Goal: Information Seeking & Learning: Learn about a topic

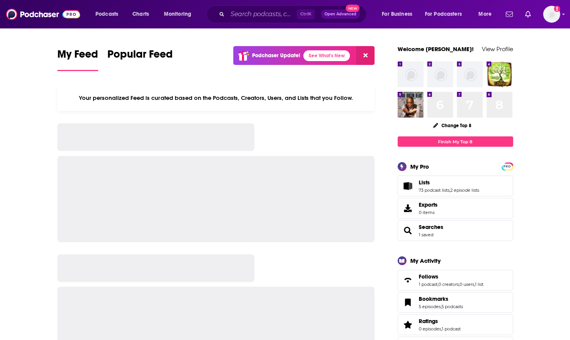
click at [238, 15] on input "Search podcasts, credits, & more..." at bounding box center [261, 14] width 69 height 12
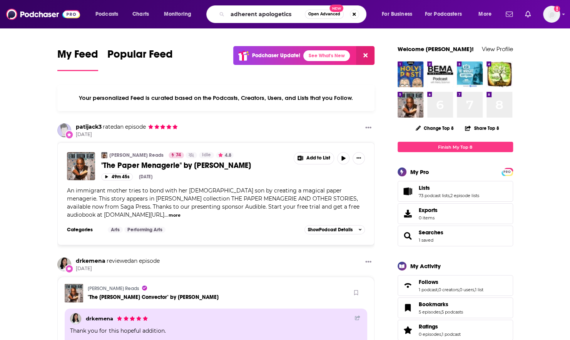
type input "adherent apologetics"
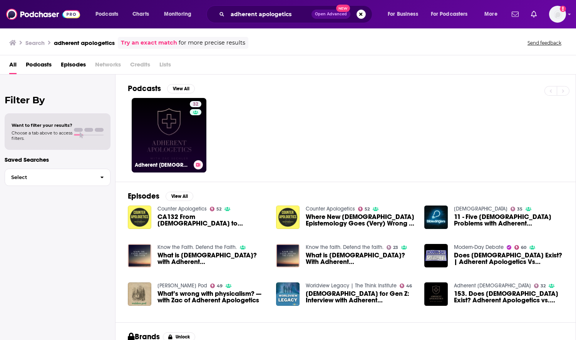
click at [157, 135] on link "32 Adherent [DEMOGRAPHIC_DATA]" at bounding box center [169, 135] width 75 height 75
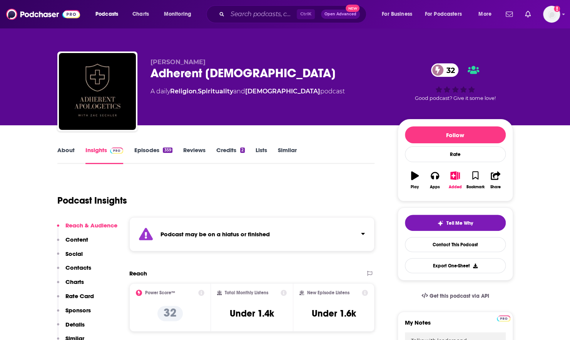
click at [68, 151] on link "About" at bounding box center [65, 156] width 17 height 18
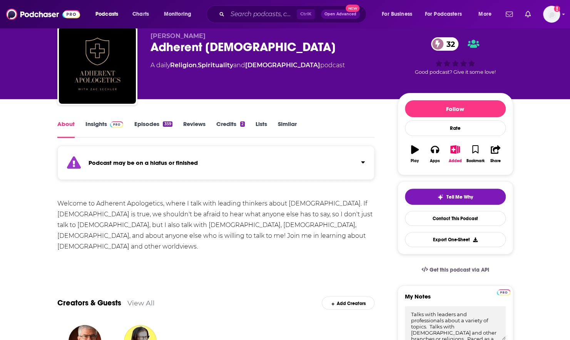
scroll to position [38, 0]
